Goal: Transaction & Acquisition: Purchase product/service

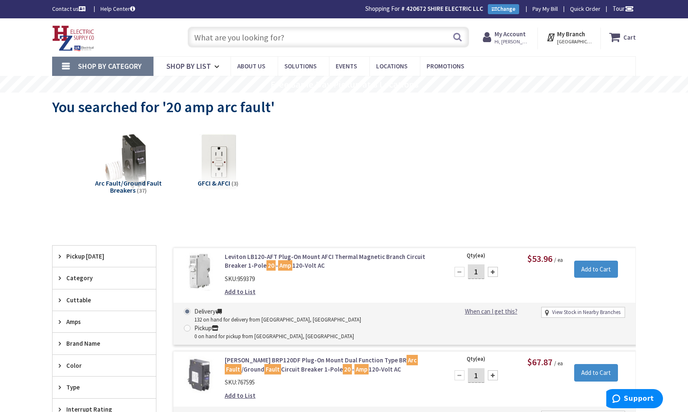
click at [322, 36] on input "text" at bounding box center [329, 37] width 282 height 21
type input "h"
type input "l"
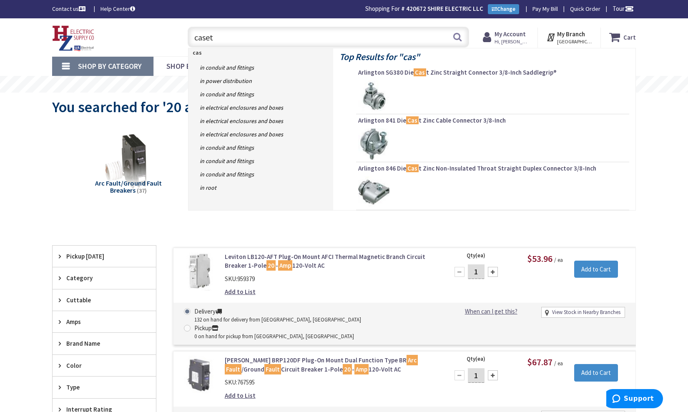
type input "caseta"
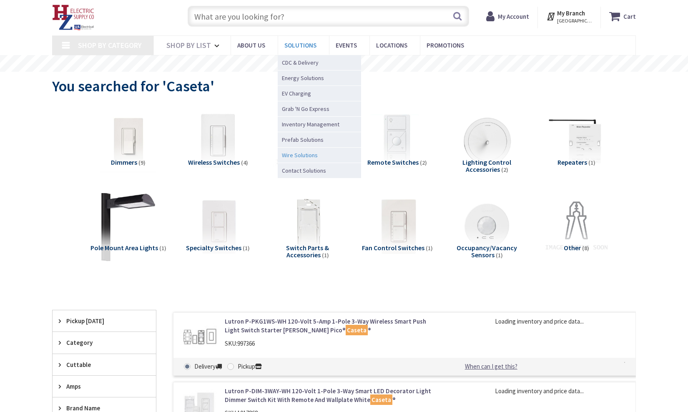
type input "The Common, [STREET_ADDRESS]"
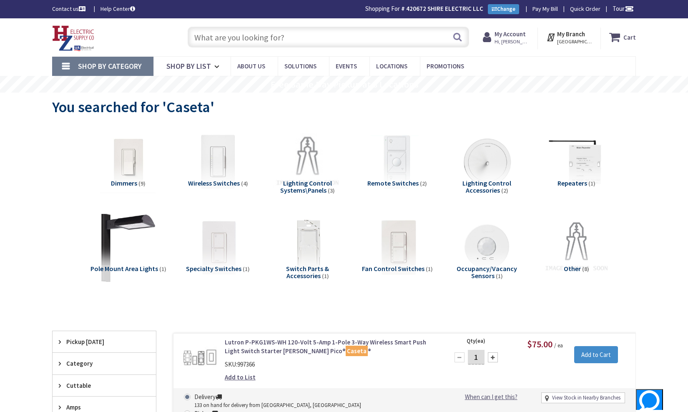
click at [263, 38] on input "text" at bounding box center [329, 37] width 282 height 21
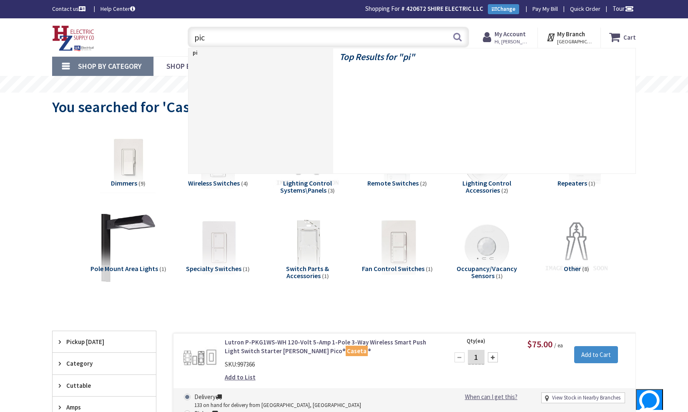
type input "pico"
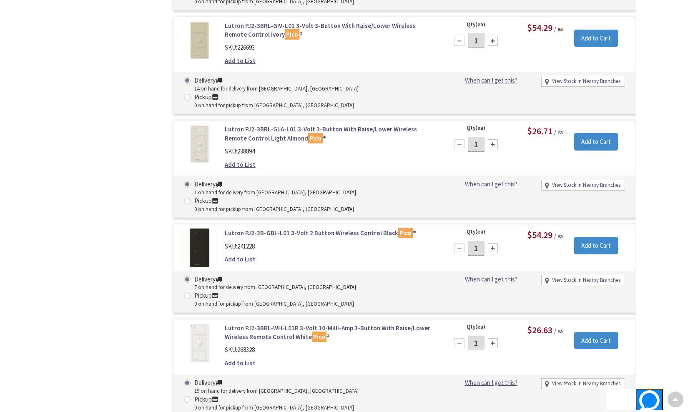
scroll to position [1089, 0]
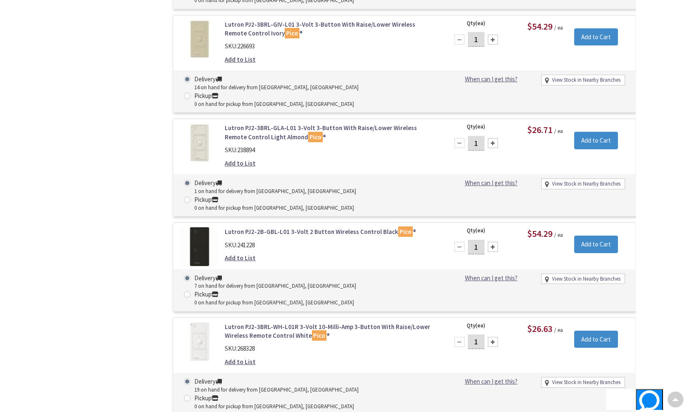
type input "2"
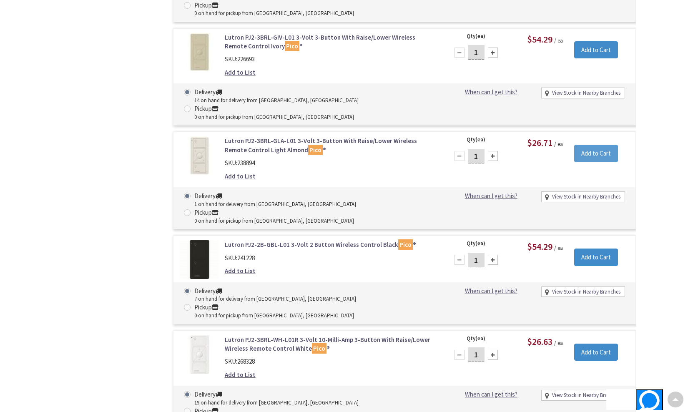
scroll to position [1077, 0]
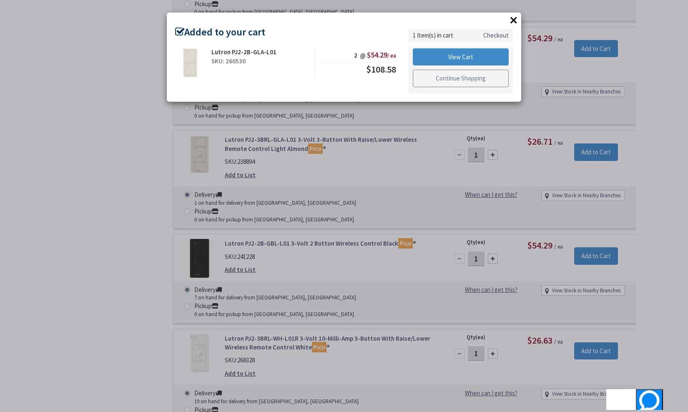
click at [447, 78] on link "Continue Shopping" at bounding box center [461, 79] width 96 height 18
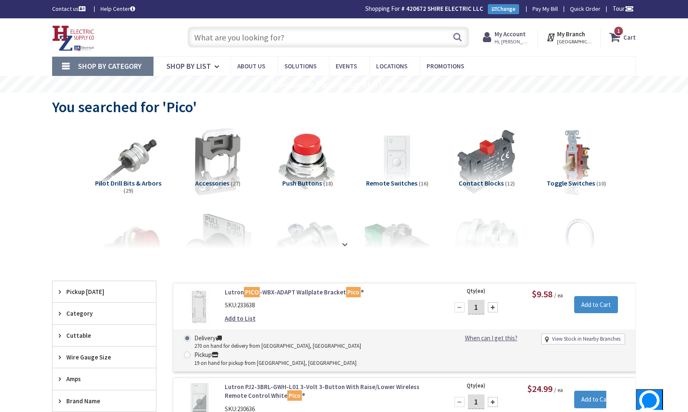
scroll to position [0, 0]
click at [310, 41] on input "text" at bounding box center [329, 37] width 282 height 21
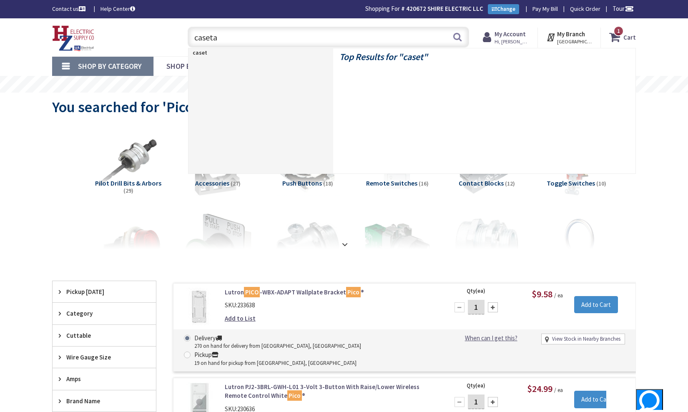
type input "caseta]"
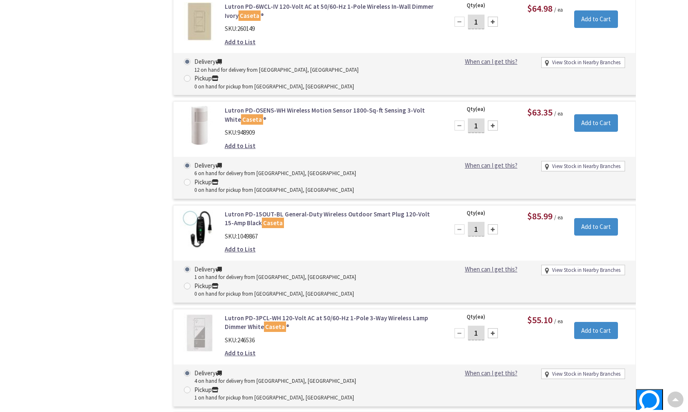
scroll to position [1266, 0]
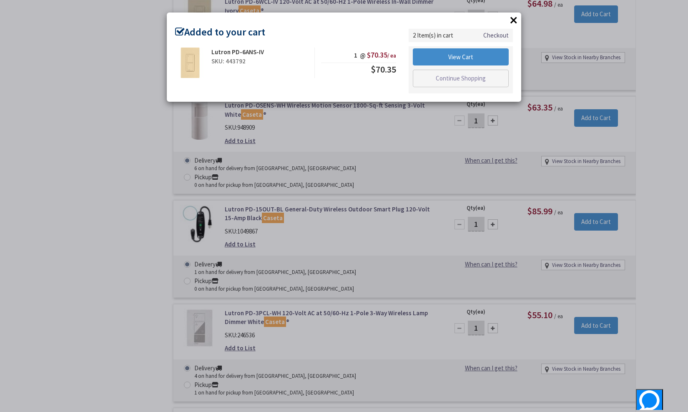
click at [544, 201] on div "× Added to your cart Lutron PD-6ANS-IV SKU: 443792 1 @ $70.35 / ea $70.35" at bounding box center [344, 206] width 688 height 412
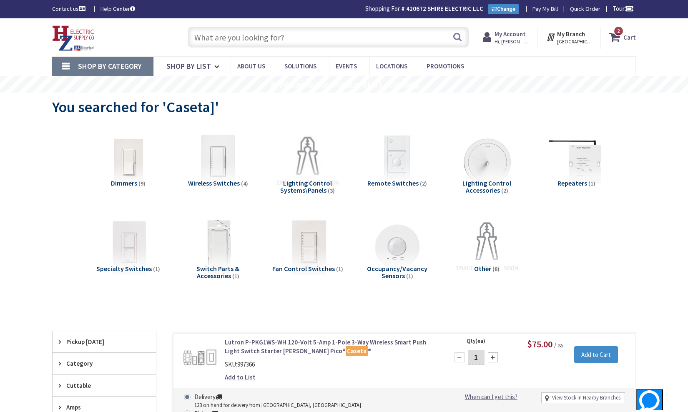
scroll to position [0, 0]
click at [630, 35] on strong "Cart" at bounding box center [630, 37] width 13 height 15
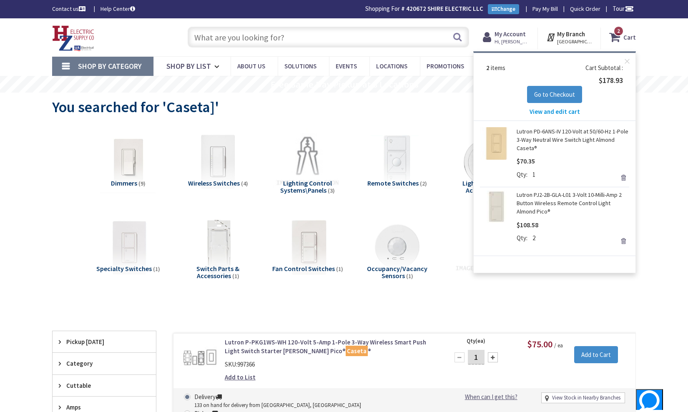
click at [569, 109] on span "View and edit cart" at bounding box center [555, 112] width 50 height 8
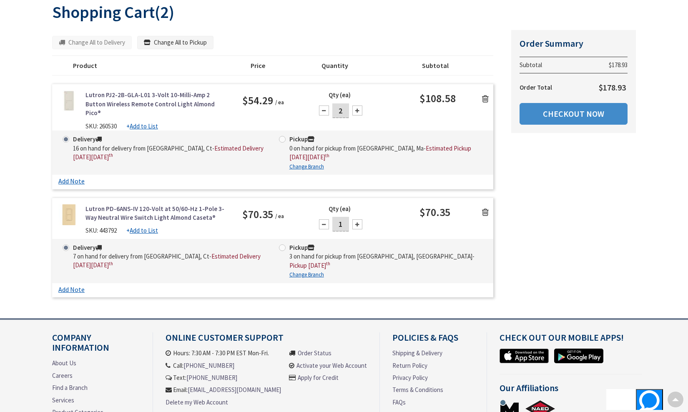
scroll to position [98, 0]
click at [188, 48] on div "Some items in your cart are not available and will cause your order to be held.…" at bounding box center [272, 56] width 441 height 40
click at [189, 42] on button "Change All to Pickup" at bounding box center [175, 42] width 76 height 13
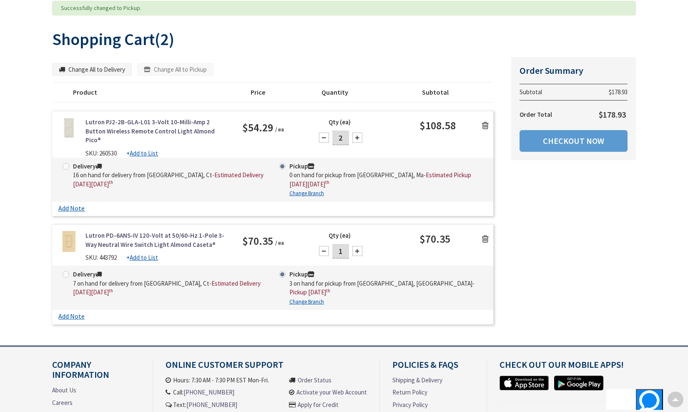
click at [549, 143] on link "Checkout Now" at bounding box center [574, 141] width 108 height 22
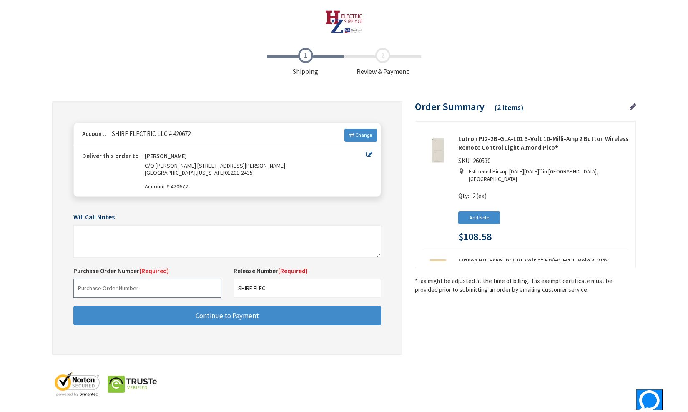
click at [169, 281] on input "text" at bounding box center [147, 288] width 148 height 19
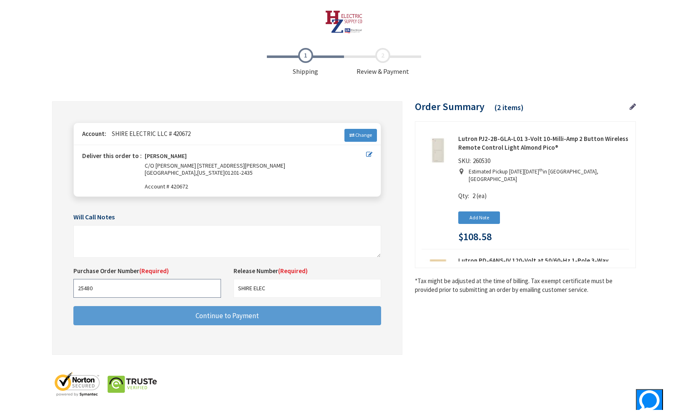
type input "25480"
click at [101, 308] on button "Continue to Payment" at bounding box center [227, 316] width 308 height 20
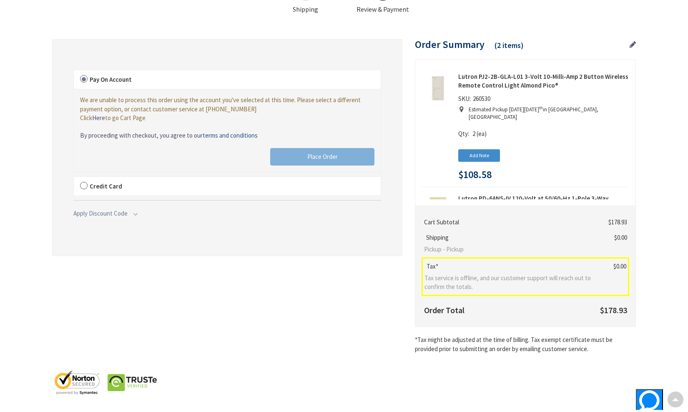
scroll to position [61, 0]
click at [83, 185] on label "Credit Card" at bounding box center [227, 187] width 307 height 19
click at [74, 179] on input "Credit Card" at bounding box center [74, 179] width 0 height 0
